Goal: Task Accomplishment & Management: Complete application form

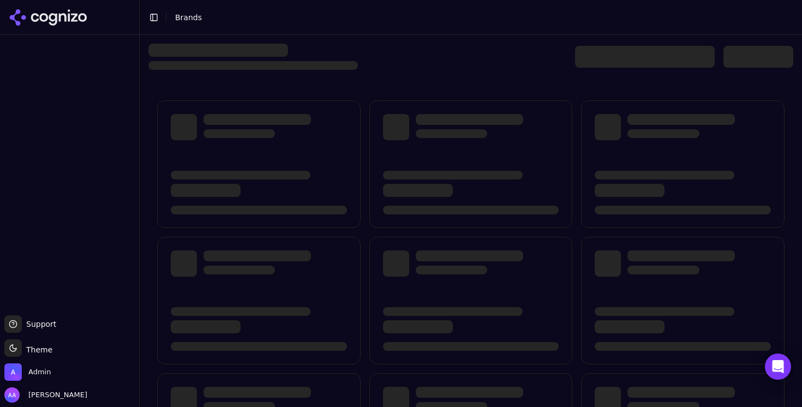
click at [140, 131] on button "Toggle Sidebar" at bounding box center [139, 203] width 9 height 407
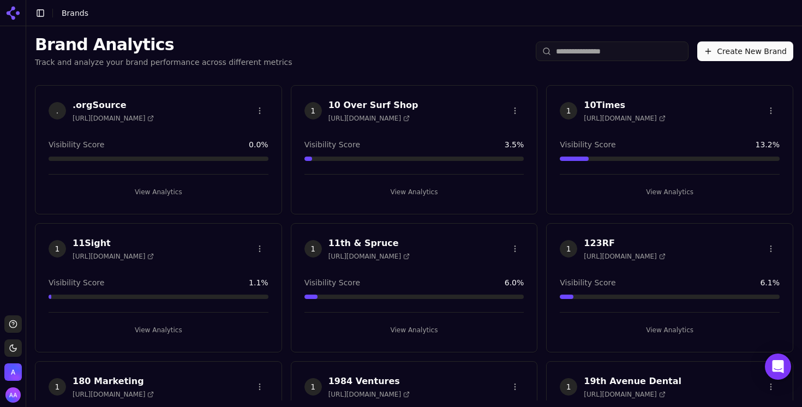
click at [716, 44] on button "Create New Brand" at bounding box center [745, 51] width 96 height 20
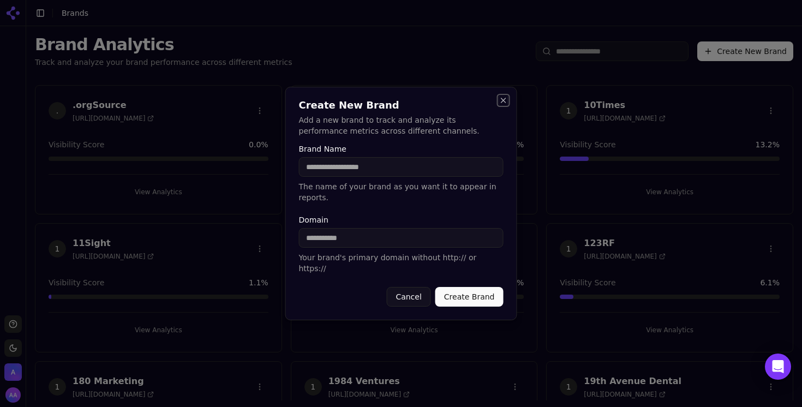
click at [505, 105] on button "Close" at bounding box center [503, 100] width 9 height 9
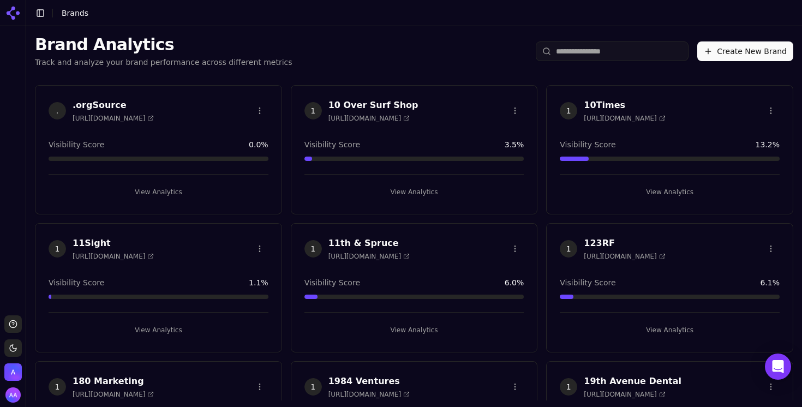
click at [713, 59] on button "Create New Brand" at bounding box center [745, 51] width 96 height 20
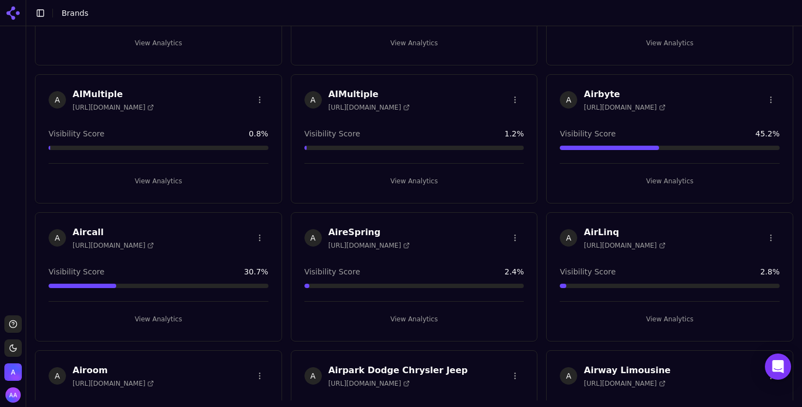
scroll to position [23158, 0]
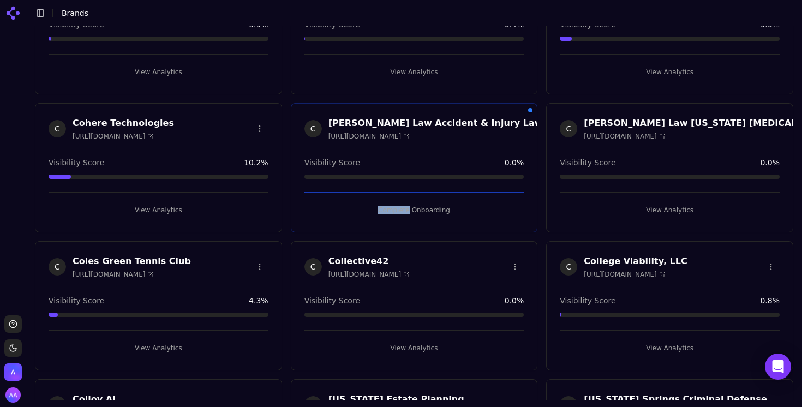
click at [405, 212] on button "Complete Onboarding" at bounding box center [414, 209] width 220 height 17
click at [431, 213] on html "Support Toggle theme Admin Toggle Sidebar Brands Brand Analytics Track and anal…" at bounding box center [401, 203] width 802 height 407
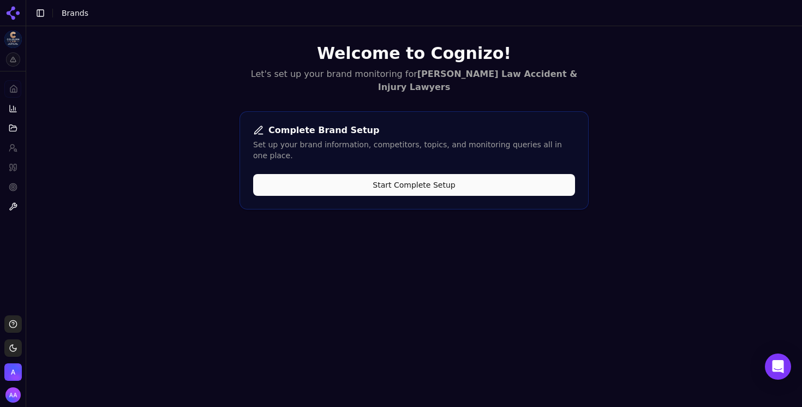
click at [401, 174] on button "Start Complete Setup" at bounding box center [414, 185] width 322 height 22
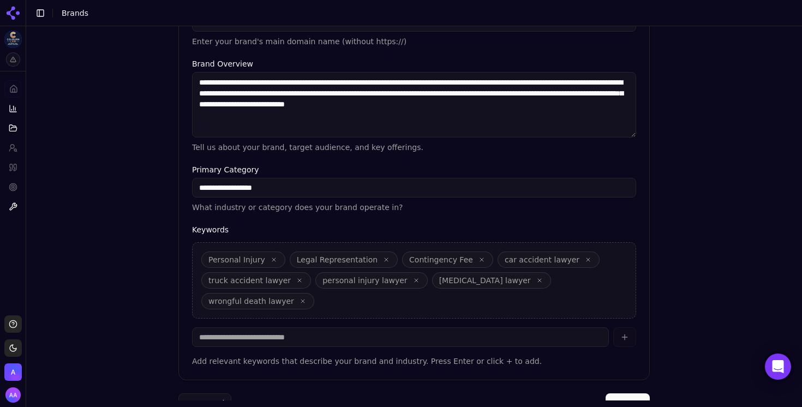
scroll to position [316, 0]
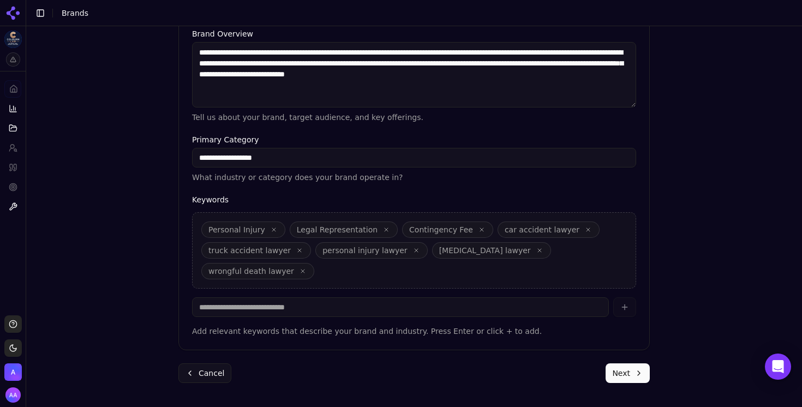
click at [635, 375] on button "Next" at bounding box center [627, 373] width 44 height 20
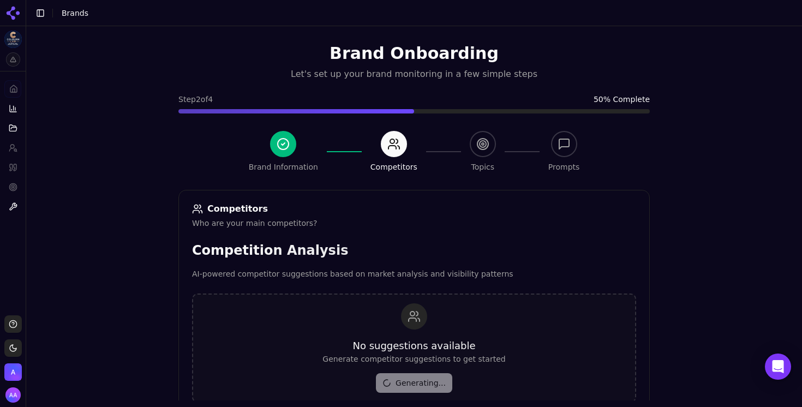
scroll to position [379, 0]
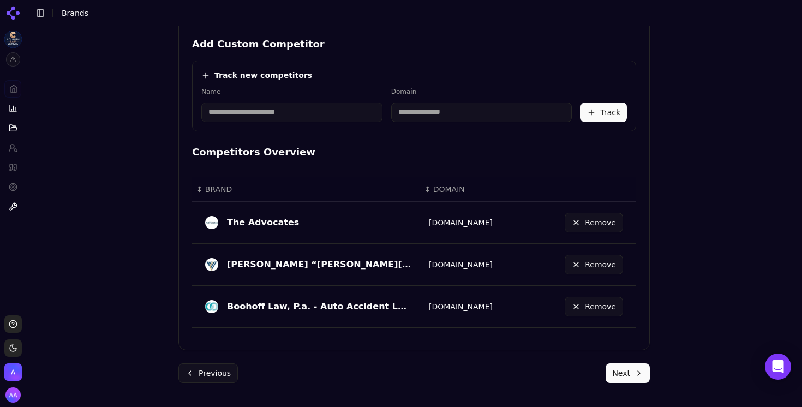
click at [636, 379] on button "Next" at bounding box center [627, 373] width 44 height 20
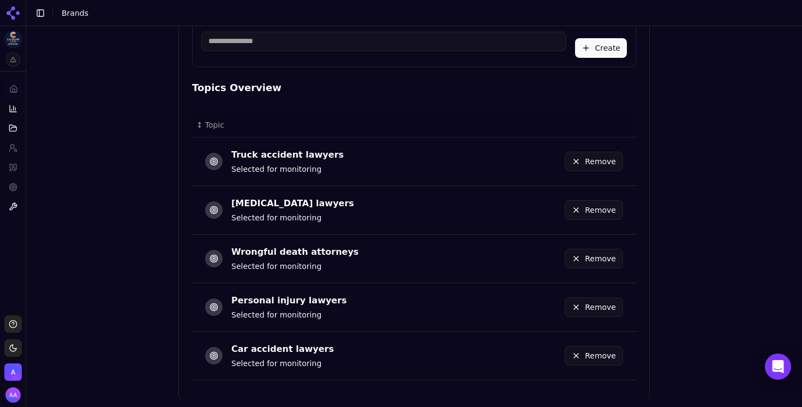
scroll to position [585, 0]
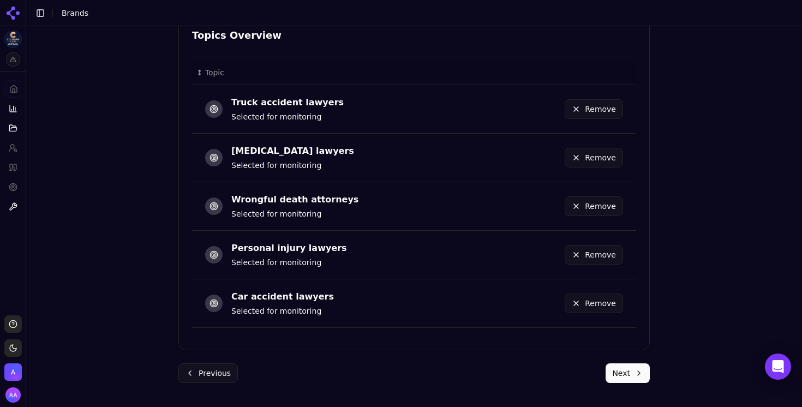
click at [628, 377] on button "Next" at bounding box center [627, 373] width 44 height 20
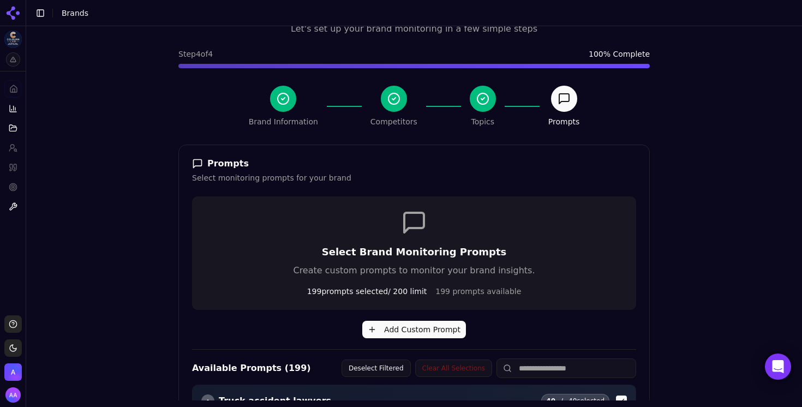
scroll to position [0, 0]
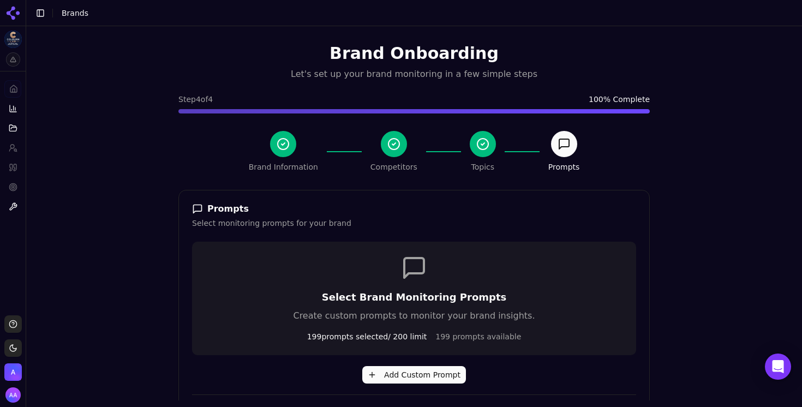
click at [78, 15] on span "Brands" at bounding box center [75, 13] width 27 height 9
click at [4, 10] on icon at bounding box center [12, 12] width 17 height 17
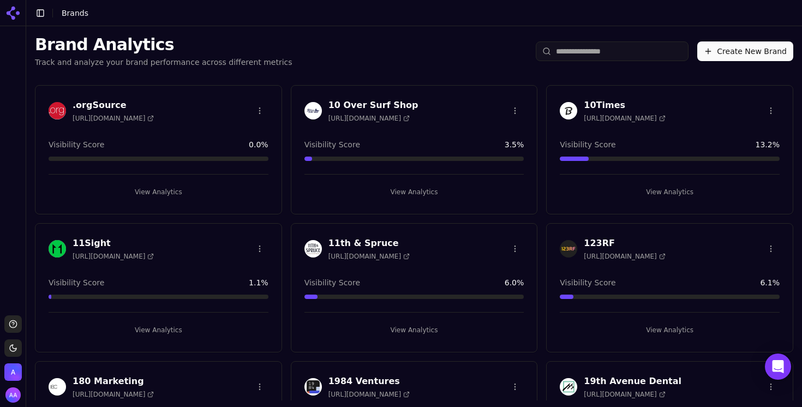
click at [15, 370] on img "Open organization switcher" at bounding box center [12, 371] width 17 height 17
click at [9, 373] on img "Open organization switcher" at bounding box center [12, 371] width 17 height 17
